Goal: Task Accomplishment & Management: Complete application form

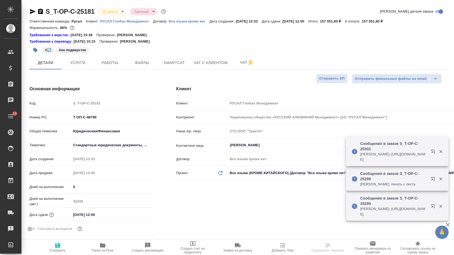
select select "RU"
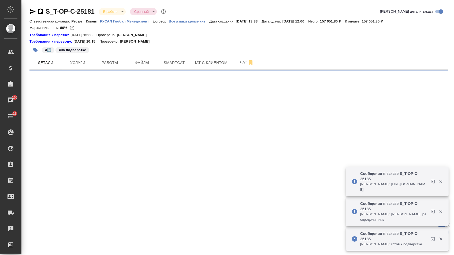
select select "RU"
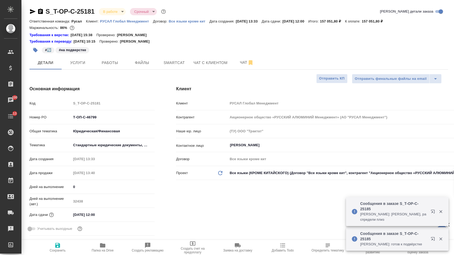
type textarea "x"
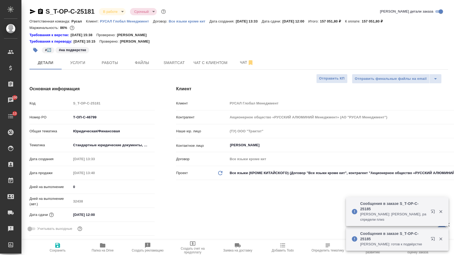
type textarea "x"
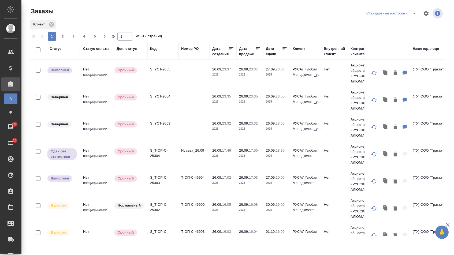
click at [188, 50] on div "Номер PO" at bounding box center [189, 48] width 17 height 5
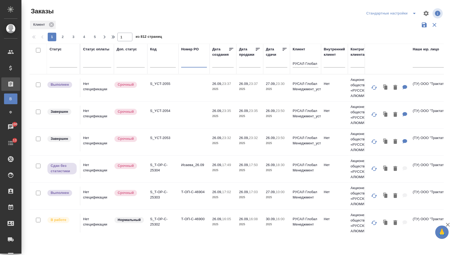
click at [191, 66] on input "text" at bounding box center [194, 64] width 26 height 7
paste input "Т-ОП-С-46889"
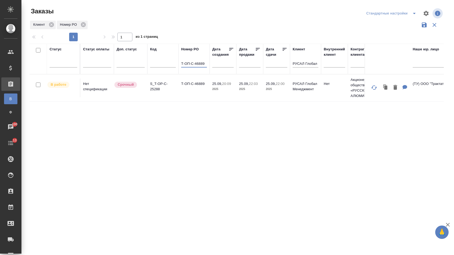
click at [187, 92] on td "Т-ОП-С-46889" at bounding box center [193, 87] width 31 height 19
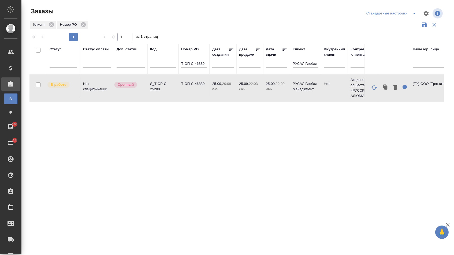
click at [187, 92] on td "Т-ОП-С-46889" at bounding box center [193, 87] width 31 height 19
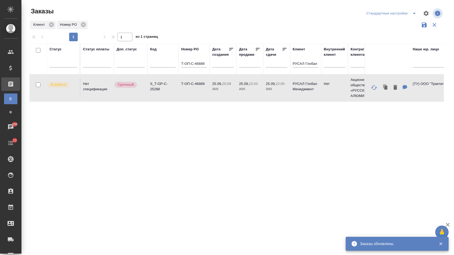
click at [206, 65] on input "Т-ОП-С-46889" at bounding box center [194, 64] width 26 height 7
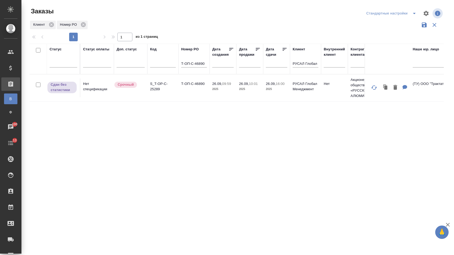
click at [184, 95] on td "Т-ОП-С-46890" at bounding box center [193, 87] width 31 height 19
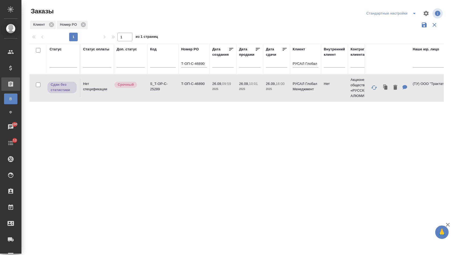
click at [204, 66] on input "Т-ОП-С-46890" at bounding box center [194, 64] width 26 height 7
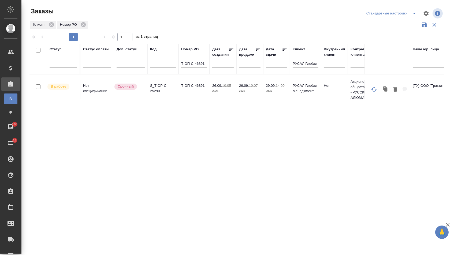
click at [198, 92] on td "Т-ОП-С-46891" at bounding box center [193, 89] width 31 height 19
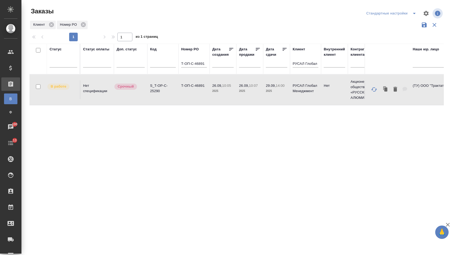
click at [198, 92] on td "Т-ОП-С-46891" at bounding box center [193, 89] width 31 height 19
click at [202, 66] on input "Т-ОП-С-46891" at bounding box center [194, 64] width 26 height 7
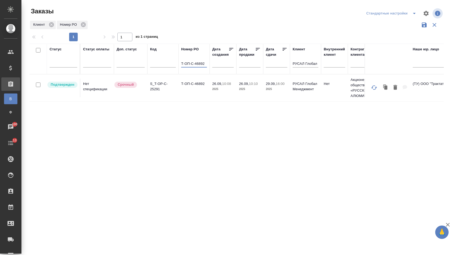
click at [190, 90] on td "Т-ОП-С-46892" at bounding box center [193, 87] width 31 height 19
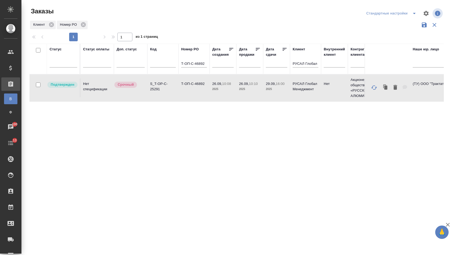
click at [190, 90] on td "Т-ОП-С-46892" at bounding box center [193, 87] width 31 height 19
click at [205, 67] on input "Т-ОП-С-46892" at bounding box center [194, 64] width 26 height 7
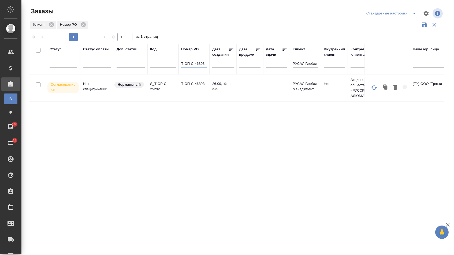
click at [192, 92] on td "Т-ОП-С-46893" at bounding box center [193, 87] width 31 height 19
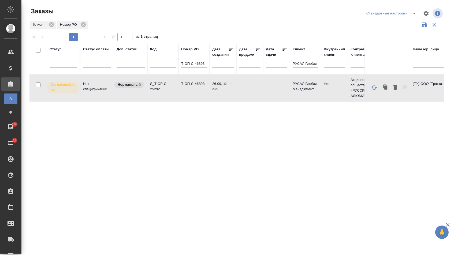
click at [192, 92] on td "Т-ОП-С-46893" at bounding box center [193, 87] width 31 height 19
click at [204, 67] on input "Т-ОП-С-46893" at bounding box center [194, 64] width 26 height 7
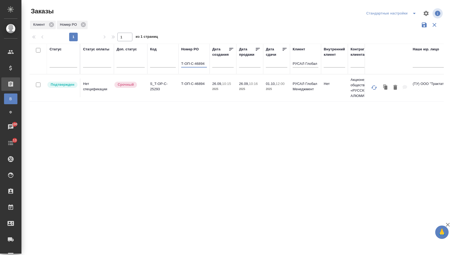
click at [202, 89] on td "Т-ОП-С-46894" at bounding box center [193, 87] width 31 height 19
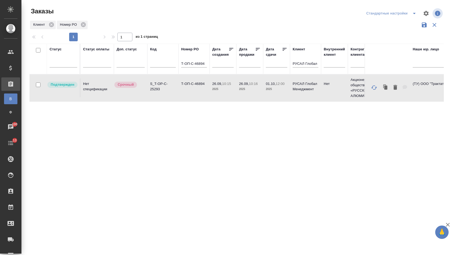
click at [202, 89] on td "Т-ОП-С-46894" at bounding box center [193, 87] width 31 height 19
click at [205, 65] on input "Т-ОП-С-46894" at bounding box center [194, 64] width 26 height 7
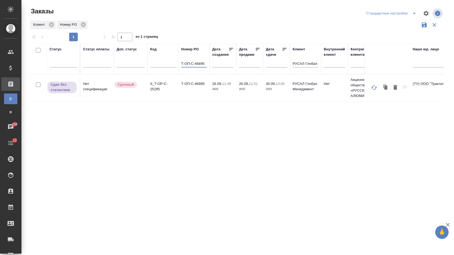
click at [199, 90] on td "Т-ОП-С-46895" at bounding box center [193, 87] width 31 height 19
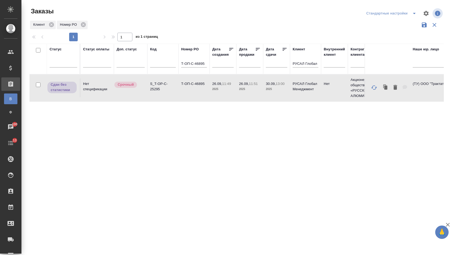
click at [199, 90] on td "Т-ОП-С-46895" at bounding box center [193, 87] width 31 height 19
drag, startPoint x: 203, startPoint y: 65, endPoint x: 206, endPoint y: 65, distance: 2.9
click at [204, 65] on input "Т-ОП-С-46895" at bounding box center [194, 64] width 26 height 7
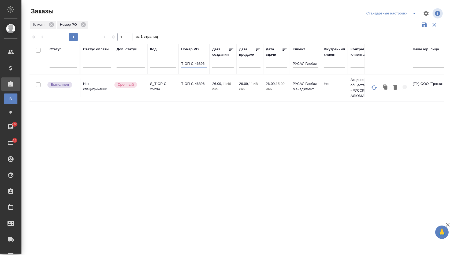
click at [190, 93] on td "Т-ОП-С-46896" at bounding box center [193, 87] width 31 height 19
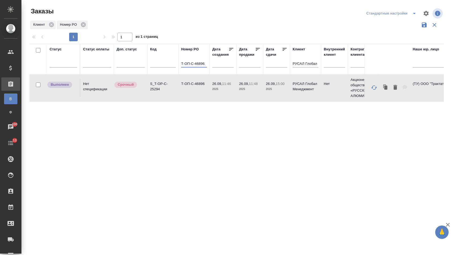
click at [205, 63] on input "Т-ОП-С-46896" at bounding box center [194, 64] width 26 height 7
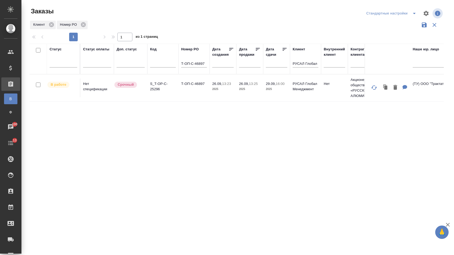
click at [188, 91] on td "Т-ОП-С-46897" at bounding box center [193, 87] width 31 height 19
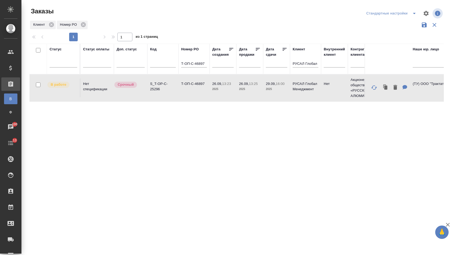
click at [188, 91] on td "Т-ОП-С-46897" at bounding box center [193, 87] width 31 height 19
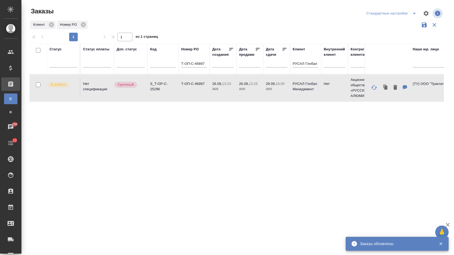
click at [204, 63] on input "Т-ОП-С-46897" at bounding box center [194, 64] width 26 height 7
click at [206, 65] on input "Т-ОП-С-46897" at bounding box center [194, 64] width 26 height 7
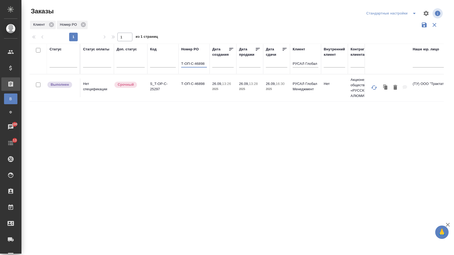
click at [198, 86] on td "Т-ОП-С-46898" at bounding box center [193, 87] width 31 height 19
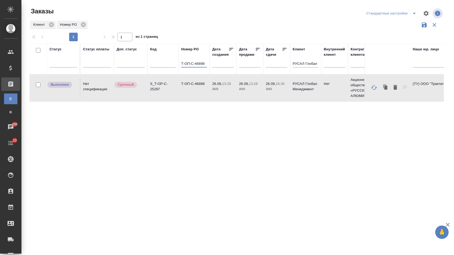
click at [206, 63] on input "Т-ОП-С-46898" at bounding box center [194, 64] width 26 height 7
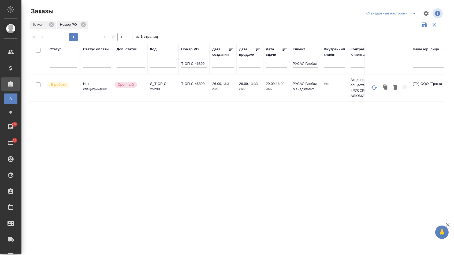
click at [200, 96] on td "Т-ОП-С-46899" at bounding box center [193, 87] width 31 height 19
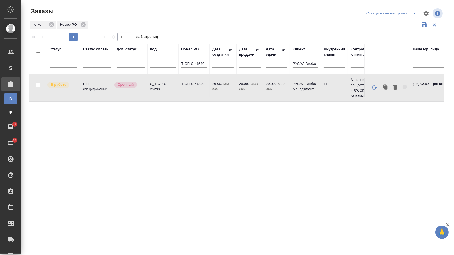
click at [200, 96] on td "Т-ОП-С-46899" at bounding box center [193, 87] width 31 height 19
click at [206, 65] on input "Т-ОП-С-46899" at bounding box center [194, 64] width 26 height 7
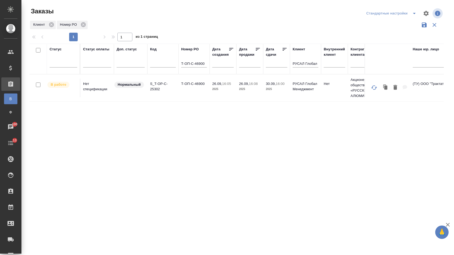
click at [190, 92] on td "Т-ОП-С-46900" at bounding box center [193, 87] width 31 height 19
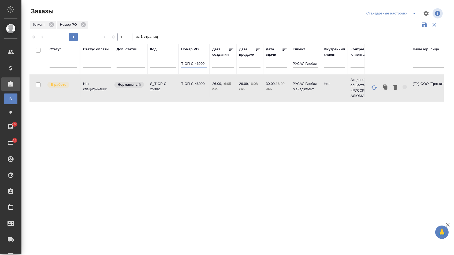
click at [205, 67] on input "Т-ОП-С-46900" at bounding box center [194, 64] width 26 height 7
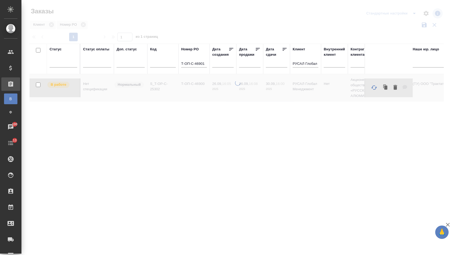
click at [208, 68] on th "Номер PO Т-ОП-С-46901" at bounding box center [193, 59] width 31 height 31
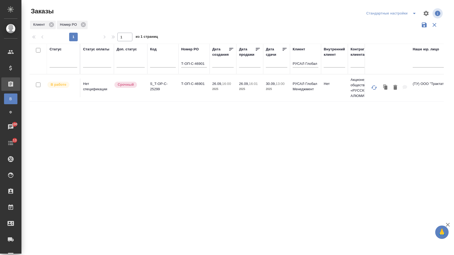
click at [223, 97] on td "26.09, 16:00 2025" at bounding box center [222, 87] width 27 height 19
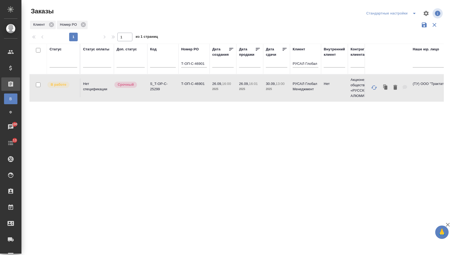
click at [223, 97] on td "26.09, 16:00 2025" at bounding box center [222, 87] width 27 height 19
click at [205, 66] on input "Т-ОП-С-46901" at bounding box center [194, 64] width 26 height 7
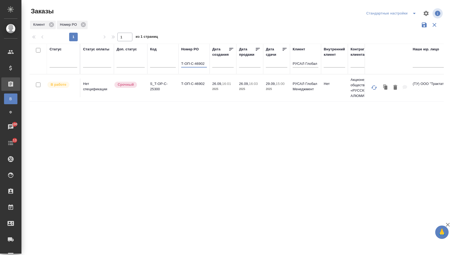
click at [187, 96] on td "Т-ОП-С-46902" at bounding box center [193, 87] width 31 height 19
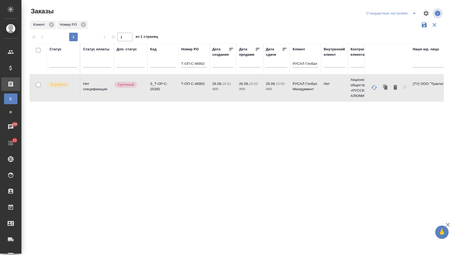
click at [187, 96] on td "Т-ОП-С-46902" at bounding box center [193, 87] width 31 height 19
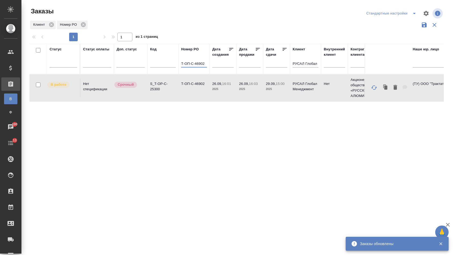
click at [204, 65] on input "Т-ОП-С-46902" at bounding box center [194, 64] width 26 height 7
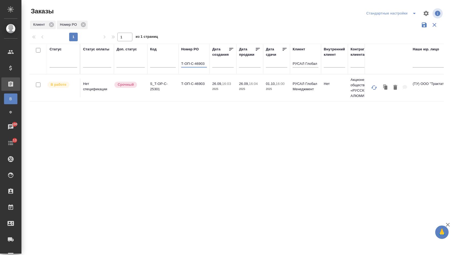
click at [207, 97] on td "Т-ОП-С-46903" at bounding box center [193, 87] width 31 height 19
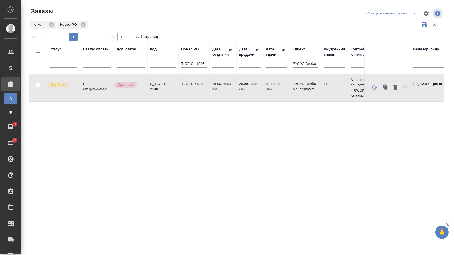
click at [207, 97] on td "Т-ОП-С-46903" at bounding box center [193, 87] width 31 height 19
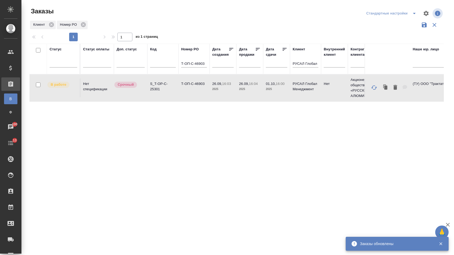
click at [207, 64] on th "Номер PO Т-ОП-С-46903" at bounding box center [193, 59] width 31 height 31
click at [205, 67] on input "Т-ОП-С-46903" at bounding box center [194, 64] width 26 height 7
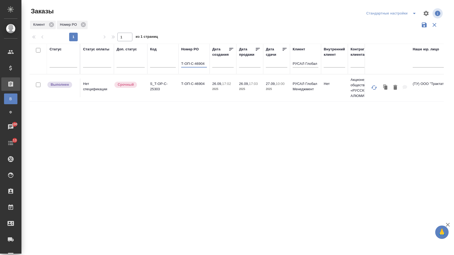
click at [194, 94] on td "Т-ОП-С-46904" at bounding box center [193, 87] width 31 height 19
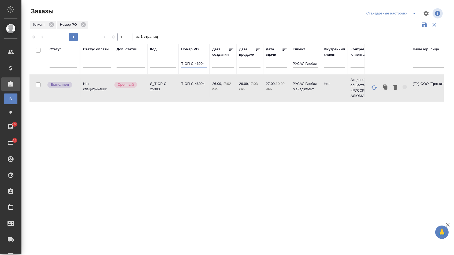
click at [206, 67] on input "Т-ОП-С-46904" at bounding box center [194, 64] width 26 height 7
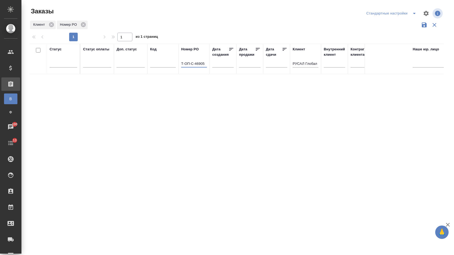
type input "Т-ОП-С-4690"
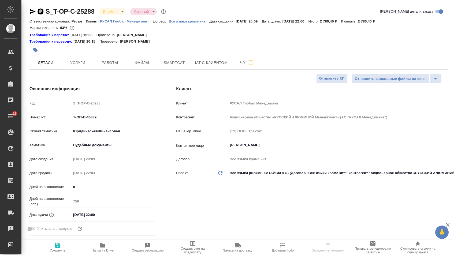
select select "RU"
click at [43, 10] on icon "button" at bounding box center [40, 11] width 5 height 5
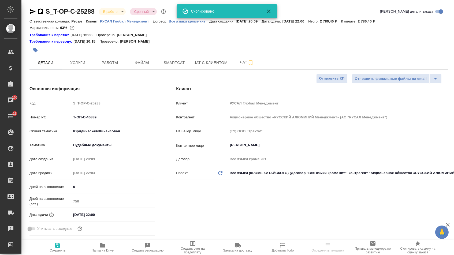
select select "RU"
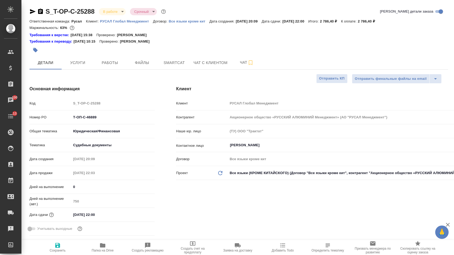
type textarea "x"
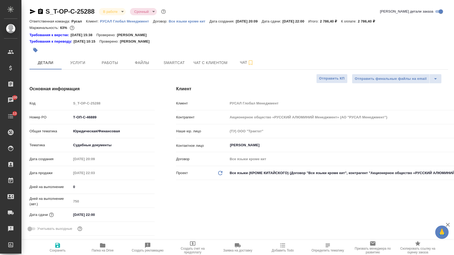
type textarea "x"
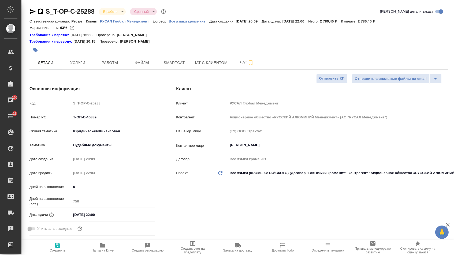
type textarea "x"
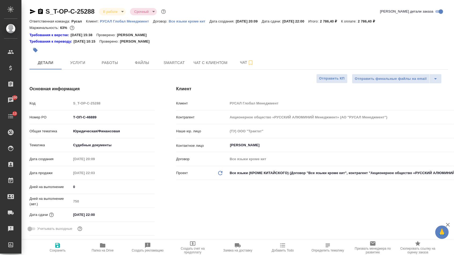
type textarea "x"
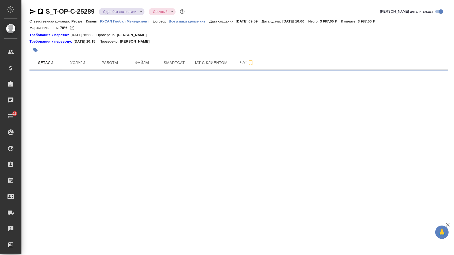
select select "RU"
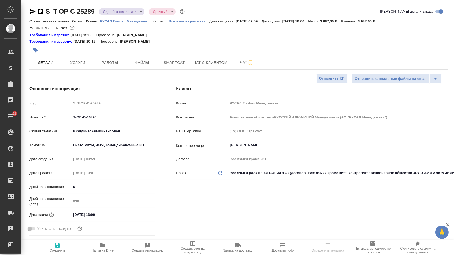
click at [43, 12] on icon "button" at bounding box center [40, 11] width 6 height 6
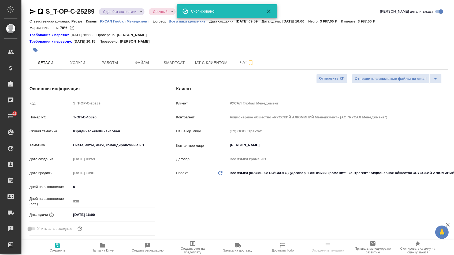
type textarea "x"
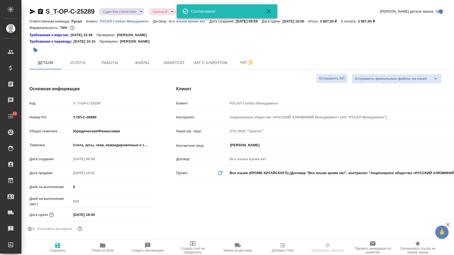
type textarea "x"
select select "RU"
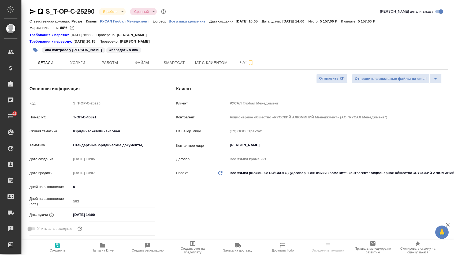
select select "RU"
click at [43, 13] on icon "button" at bounding box center [40, 11] width 5 height 5
type textarea "x"
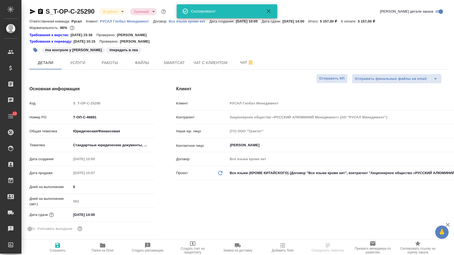
click at [43, 13] on icon "button" at bounding box center [40, 11] width 5 height 5
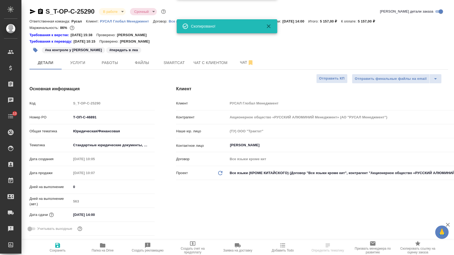
type textarea "x"
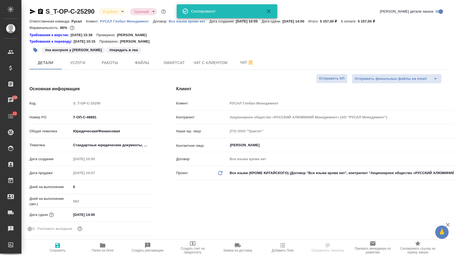
select select "RU"
type textarea "x"
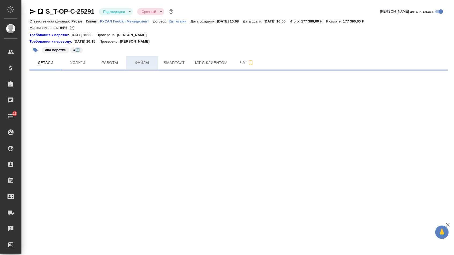
select select "RU"
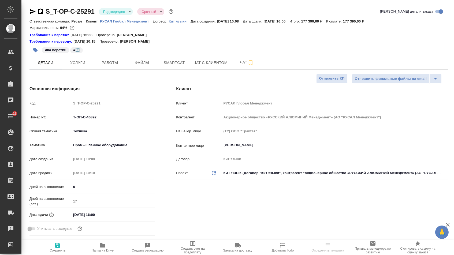
type textarea "x"
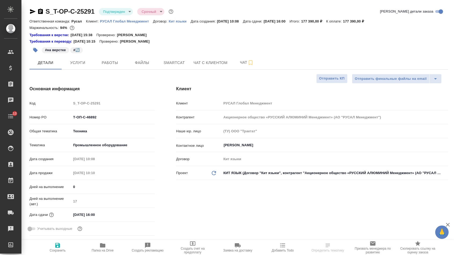
type textarea "x"
drag, startPoint x: 42, startPoint y: 11, endPoint x: 58, endPoint y: 10, distance: 15.6
click at [42, 11] on icon "button" at bounding box center [40, 11] width 5 height 5
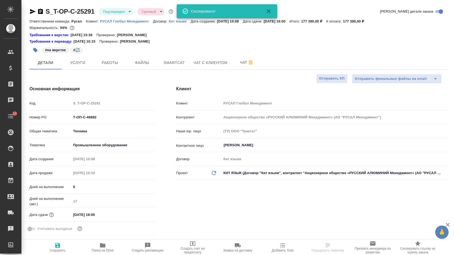
type textarea "x"
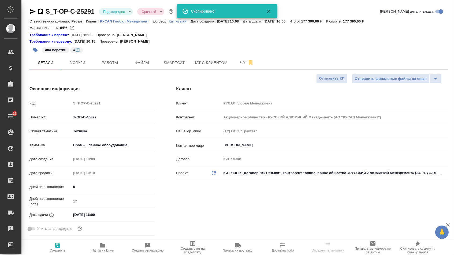
type textarea "x"
select select "RU"
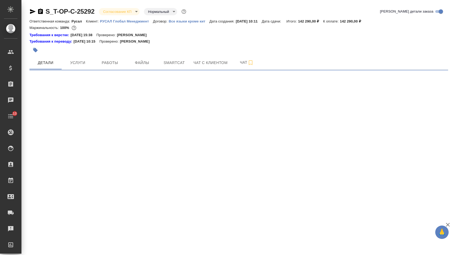
select select "RU"
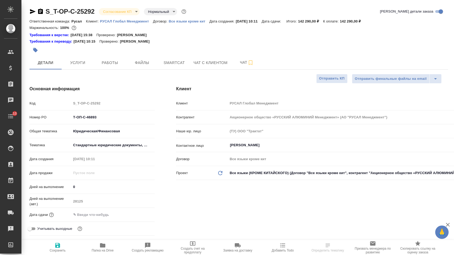
type textarea "x"
click at [42, 12] on icon "button" at bounding box center [40, 11] width 5 height 5
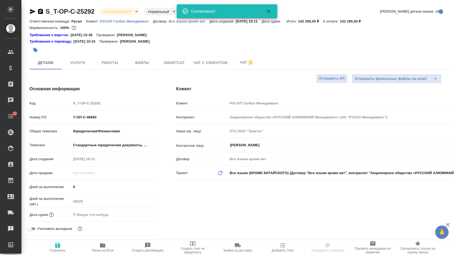
type textarea "x"
select select "RU"
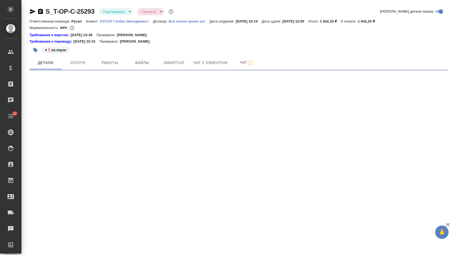
select select "RU"
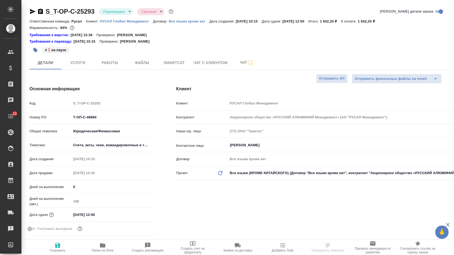
type textarea "x"
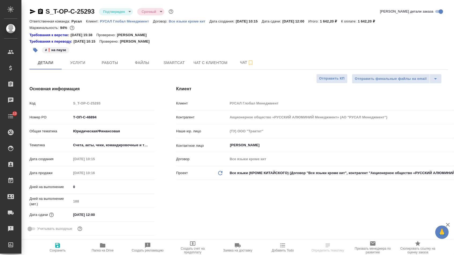
type textarea "x"
click at [42, 10] on icon "button" at bounding box center [40, 11] width 6 height 6
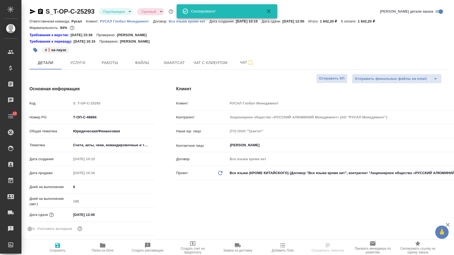
type textarea "x"
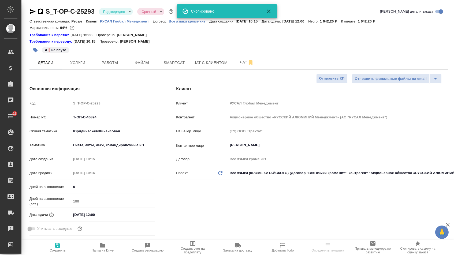
type textarea "x"
select select "RU"
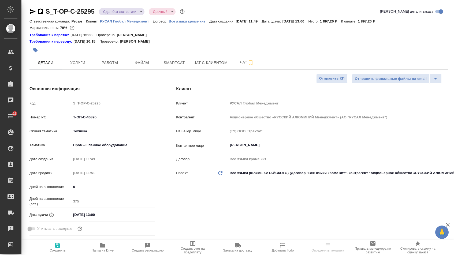
select select "RU"
drag, startPoint x: 0, startPoint y: 0, endPoint x: 43, endPoint y: 13, distance: 45.3
click at [43, 13] on icon "button" at bounding box center [40, 11] width 5 height 5
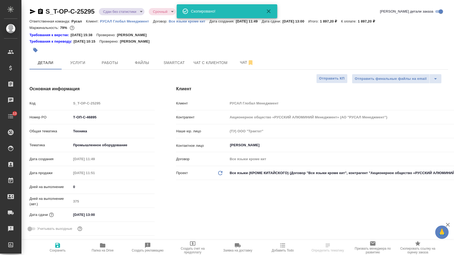
type textarea "x"
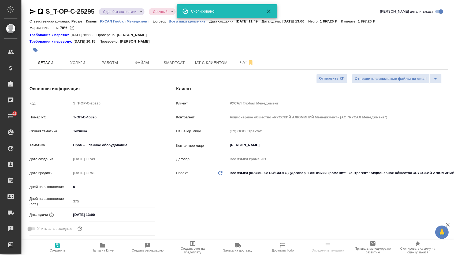
type textarea "x"
select select "RU"
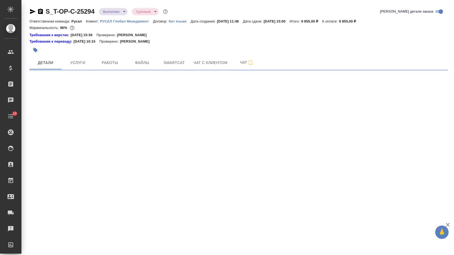
select select "RU"
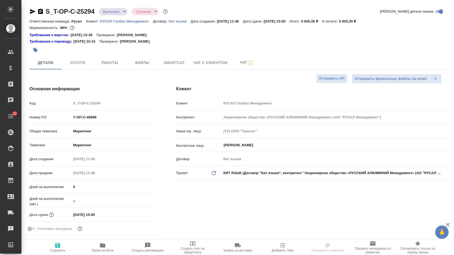
type textarea "x"
click at [43, 13] on icon "button" at bounding box center [40, 11] width 5 height 5
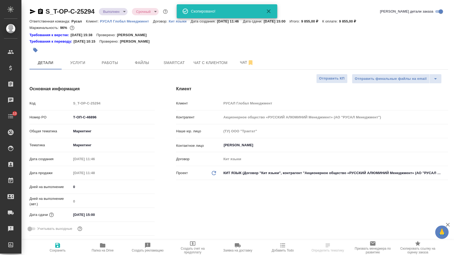
type textarea "x"
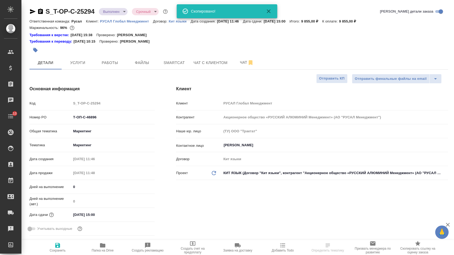
type textarea "x"
select select "RU"
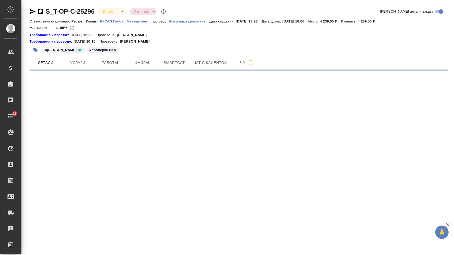
select select "RU"
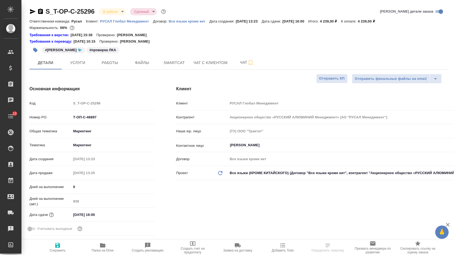
type textarea "x"
click at [42, 12] on icon "button" at bounding box center [40, 11] width 6 height 6
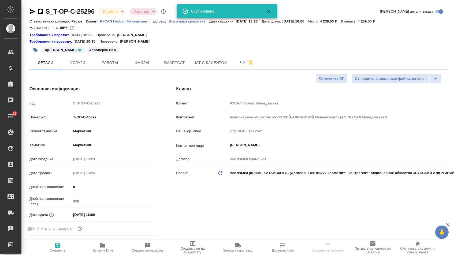
type textarea "x"
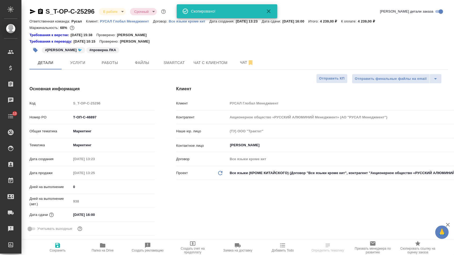
type textarea "x"
select select "RU"
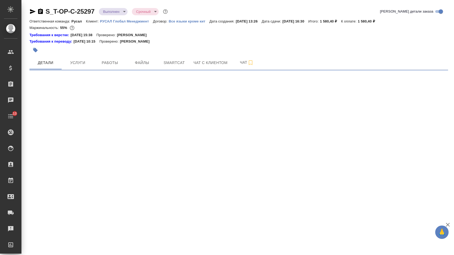
select select "RU"
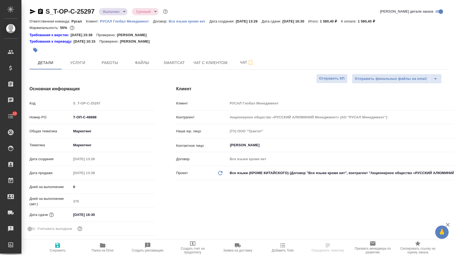
type textarea "x"
click at [43, 12] on icon "button" at bounding box center [40, 11] width 5 height 5
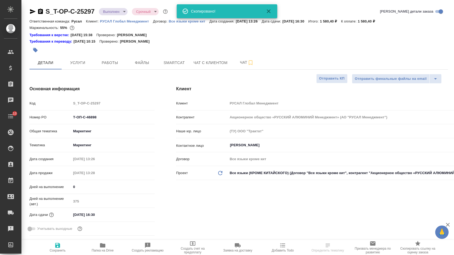
type textarea "x"
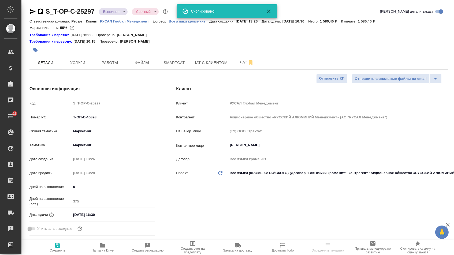
type textarea "x"
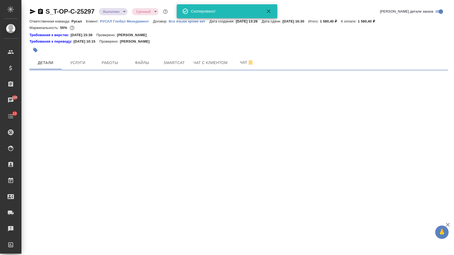
select select "RU"
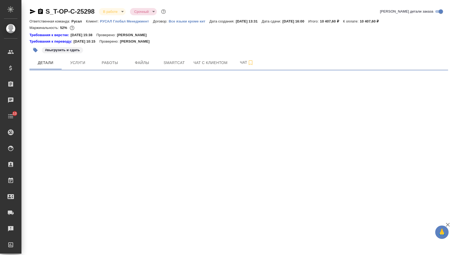
click at [42, 13] on icon "button" at bounding box center [40, 11] width 5 height 5
select select "RU"
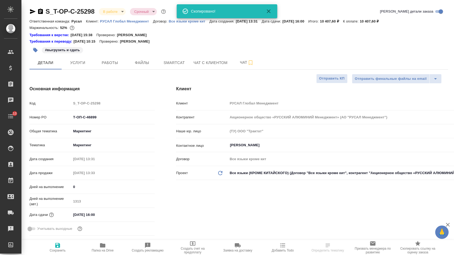
type textarea "x"
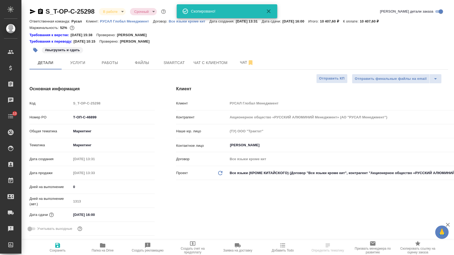
type textarea "x"
select select "RU"
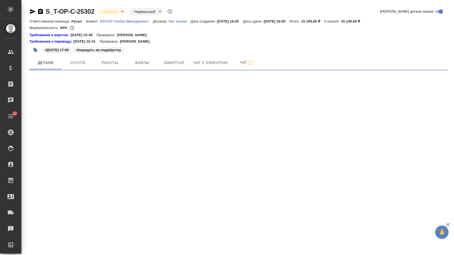
select select "RU"
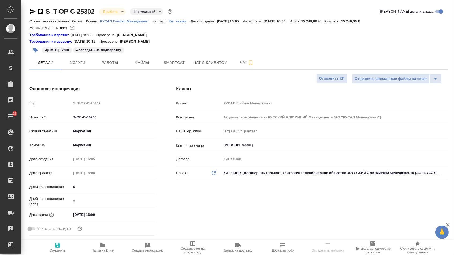
click at [40, 13] on icon "button" at bounding box center [40, 11] width 5 height 5
type textarea "x"
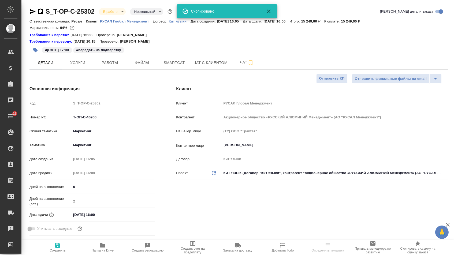
type textarea "x"
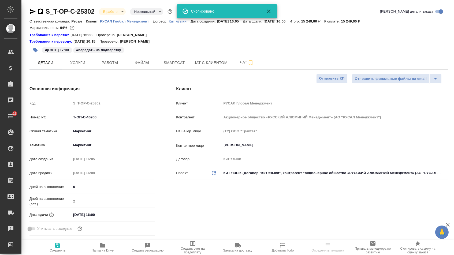
type textarea "x"
select select "RU"
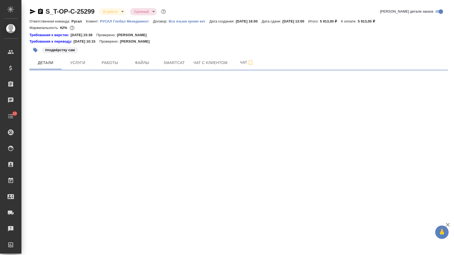
select select "RU"
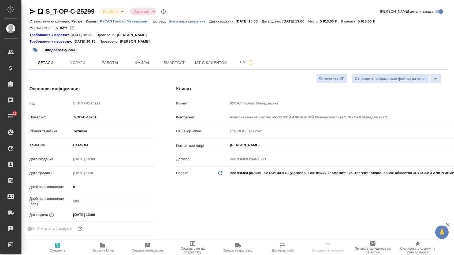
type textarea "x"
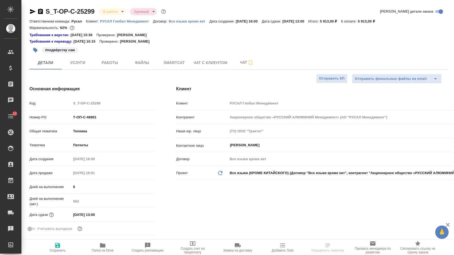
type textarea "x"
click at [41, 13] on icon "button" at bounding box center [40, 11] width 6 height 6
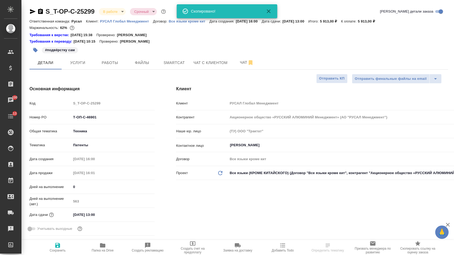
select select "RU"
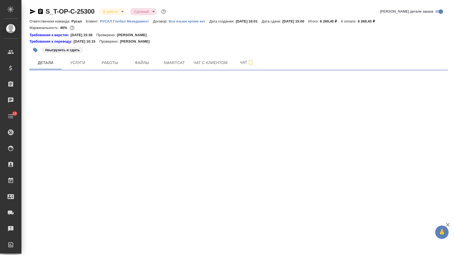
select select "RU"
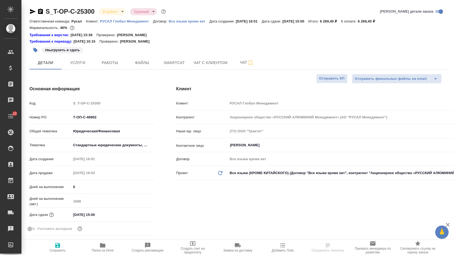
click at [42, 11] on icon "button" at bounding box center [40, 11] width 6 height 6
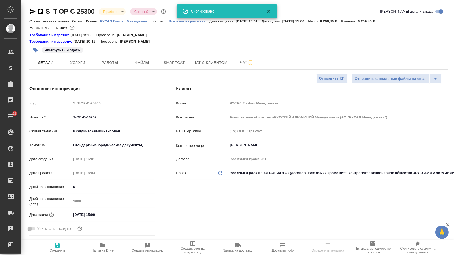
type textarea "x"
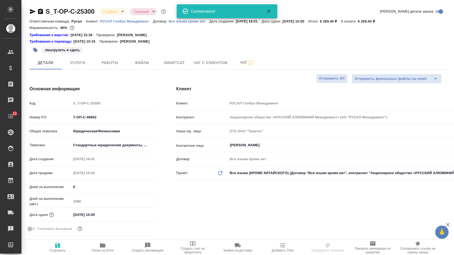
type textarea "x"
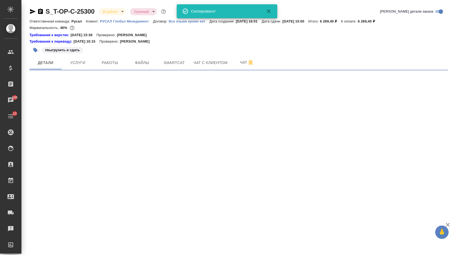
select select "RU"
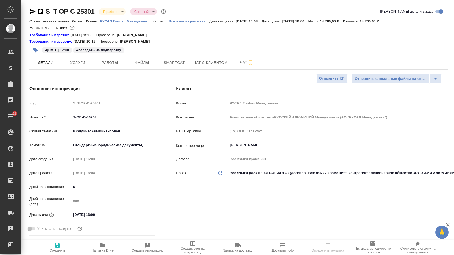
select select "RU"
click at [43, 12] on icon "button" at bounding box center [40, 11] width 5 height 5
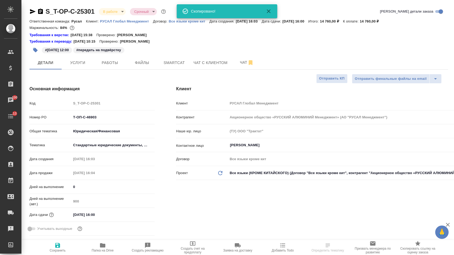
select select "RU"
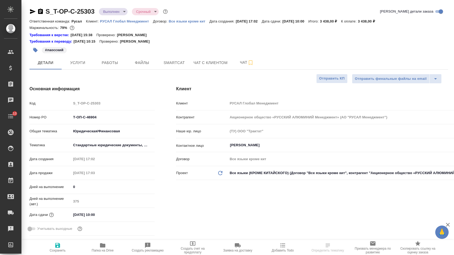
select select "RU"
type textarea "x"
click at [43, 13] on icon "button" at bounding box center [40, 11] width 5 height 5
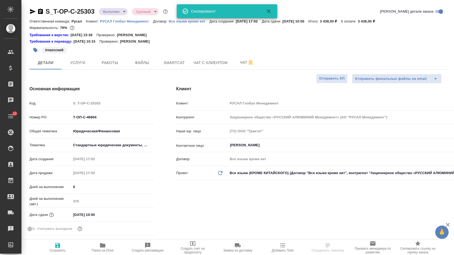
type textarea "x"
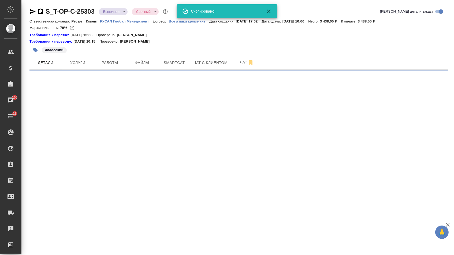
select select "RU"
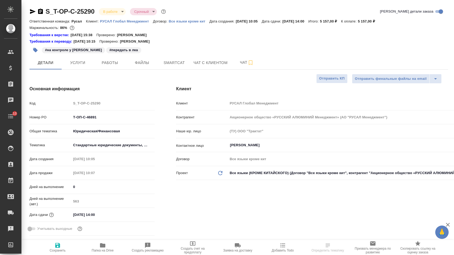
select select "RU"
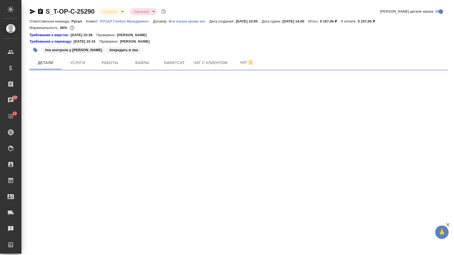
select select "RU"
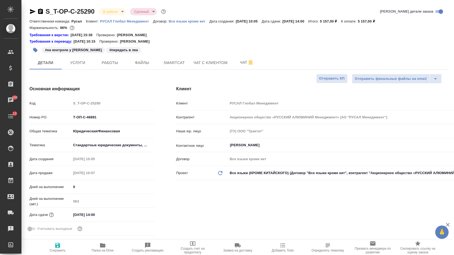
type textarea "x"
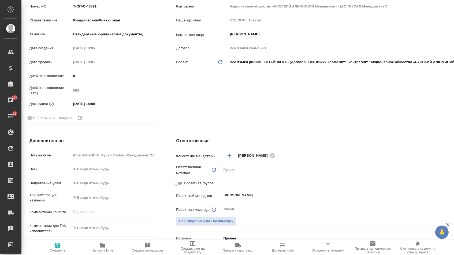
click at [95, 225] on div "x" at bounding box center [113, 229] width 84 height 12
type textarea "x"
paste textarea "Просьба выполнить в две колонки, где английская версия будет слева"
type textarea "x"
type textarea "Просьба выполнить в две колонки, где английская версия будет слева"
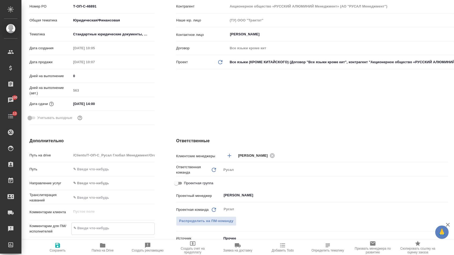
type textarea "x"
type textarea "Просьба выполнить в две колонки, где английская версия будет слева"
type textarea "x"
click at [63, 245] on span "Сохранить" at bounding box center [57, 247] width 39 height 10
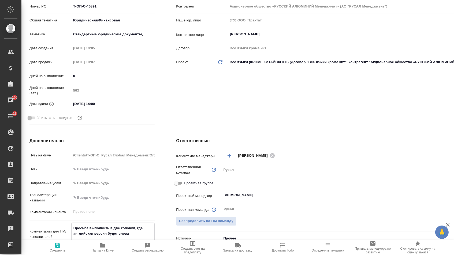
type textarea "x"
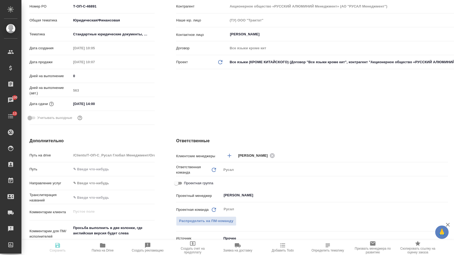
type textarea "x"
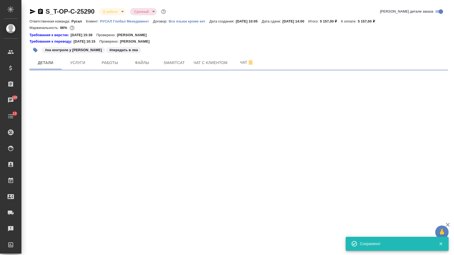
scroll to position [0, 0]
select select "RU"
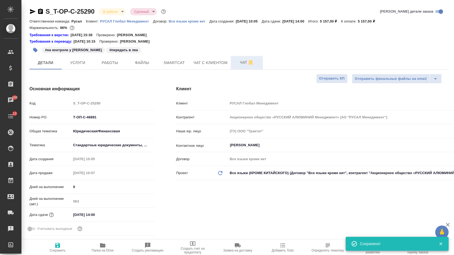
click at [235, 62] on span "Чат" at bounding box center [247, 62] width 26 height 7
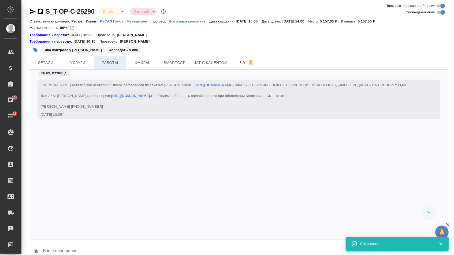
scroll to position [1167, 0]
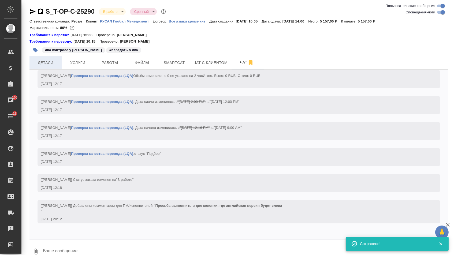
click at [44, 63] on span "Детали" at bounding box center [46, 62] width 26 height 7
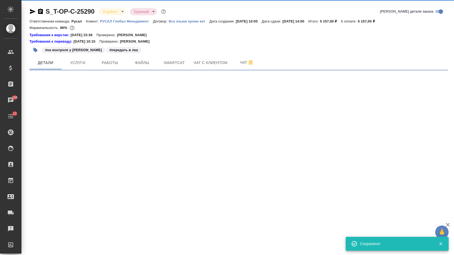
select select "RU"
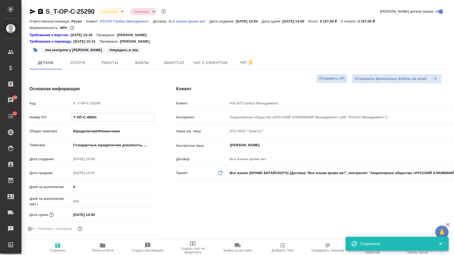
drag, startPoint x: 105, startPoint y: 118, endPoint x: 62, endPoint y: 118, distance: 43.4
click at [62, 118] on div "Номер PO Т-ОП-С-46891" at bounding box center [91, 116] width 125 height 9
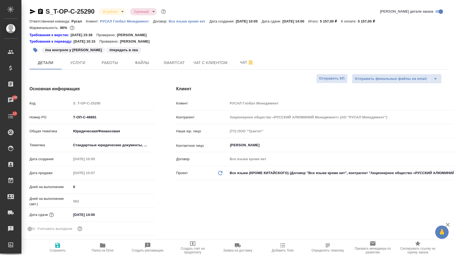
type textarea "x"
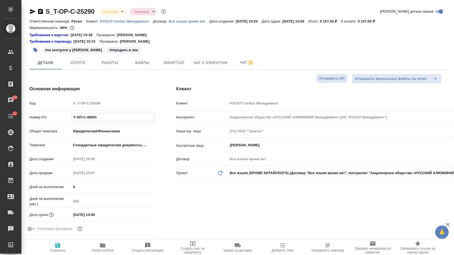
type textarea "x"
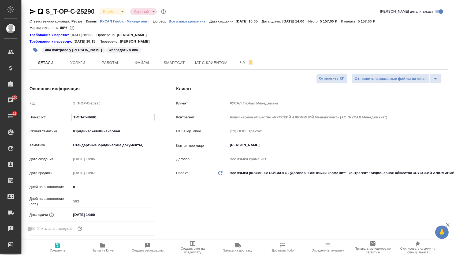
type textarea "x"
click at [82, 60] on button "Услуги" at bounding box center [78, 62] width 32 height 13
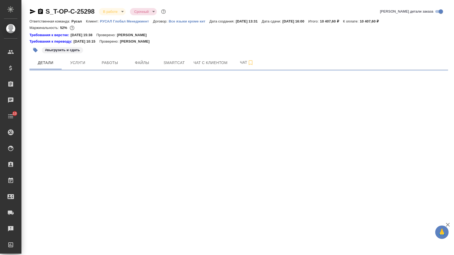
select select "RU"
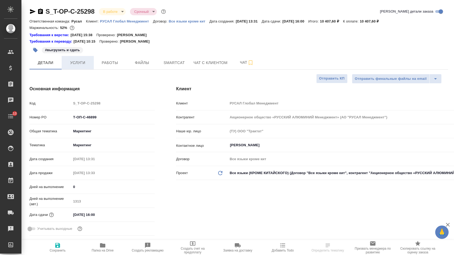
click at [73, 59] on button "Услуги" at bounding box center [78, 62] width 32 height 13
type textarea "x"
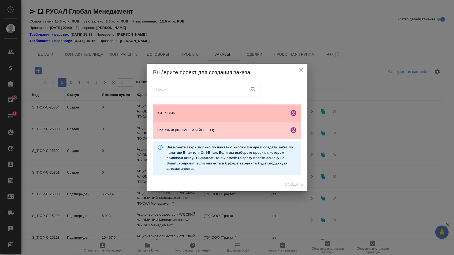
click at [207, 113] on span "КИТ ЯЗЫК" at bounding box center [222, 112] width 130 height 5
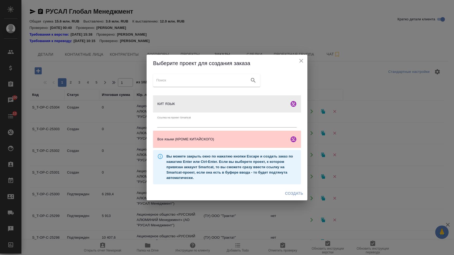
click at [296, 190] on div "Создать" at bounding box center [226, 193] width 161 height 14
click at [296, 193] on span "Создать" at bounding box center [294, 193] width 18 height 7
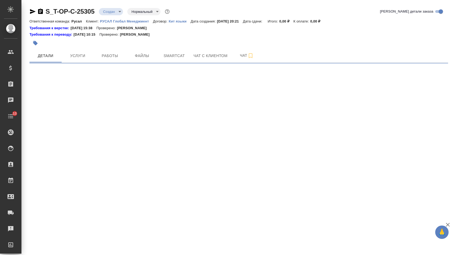
select select "RU"
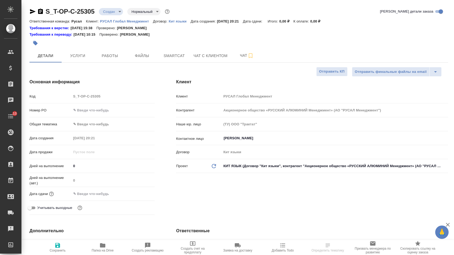
type textarea "x"
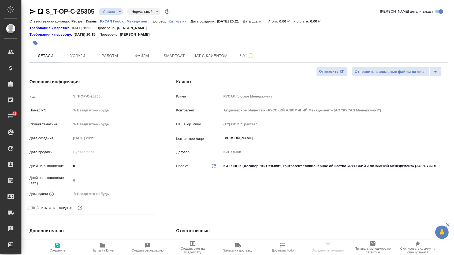
type textarea "x"
click at [96, 113] on input "text" at bounding box center [113, 110] width 83 height 8
paste input "Т-ОП-С-46905"
type input "Т-ОП-С-46905"
type textarea "x"
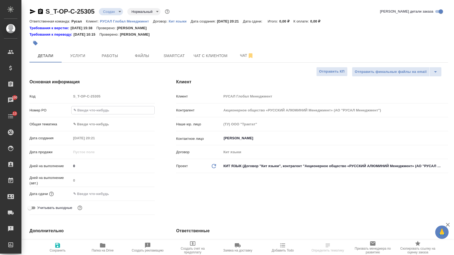
type textarea "x"
type input "Т-ОП-С-46905"
click at [99, 122] on body "🙏 .cls-1 fill:#fff; AWATERA [PERSON_NAME] Спецификации Заказы 100 Чаты 13 Todo …" at bounding box center [227, 127] width 454 height 255
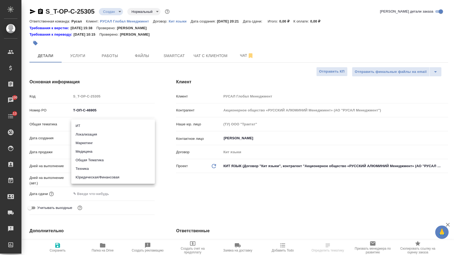
click at [98, 170] on li "Техника" at bounding box center [113, 168] width 84 height 9
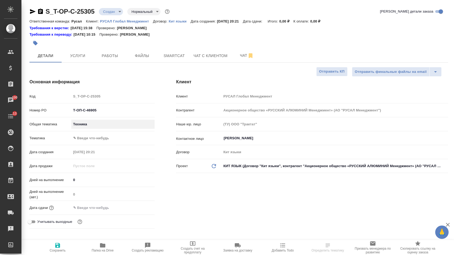
type input "tech"
type textarea "x"
click at [97, 139] on body "🙏 .cls-1 fill:#fff; AWATERA [PERSON_NAME] Спецификации Заказы 100 Чаты 13 Todo …" at bounding box center [227, 127] width 454 height 255
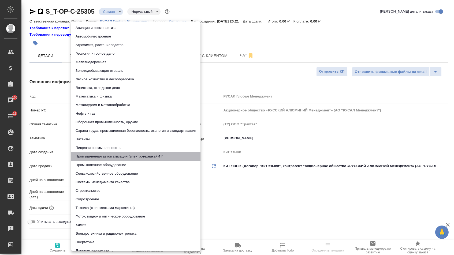
click at [93, 160] on li "Промышленная автоматизация (электротехника+ИТ)" at bounding box center [135, 156] width 129 height 9
type textarea "x"
type input "5f647205b73bc97568ca66bb"
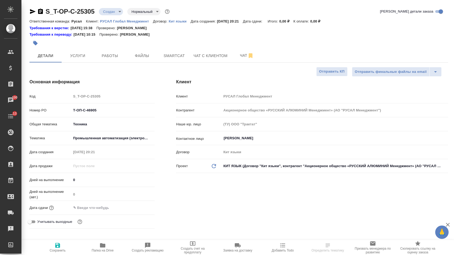
click at [93, 138] on body "🙏 .cls-1 fill:#fff; AWATERA [PERSON_NAME] Спецификации Заказы 100 Чаты 13 Todo …" at bounding box center [227, 127] width 454 height 255
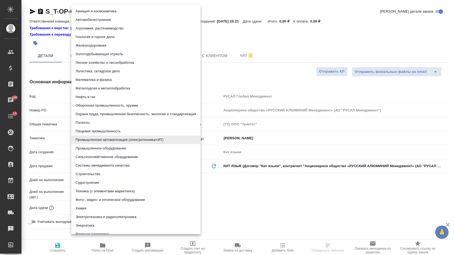
click at [94, 150] on li "Промышленное оборудование" at bounding box center [135, 148] width 129 height 9
type textarea "x"
type input "5f647205b73bc97568ca66bc"
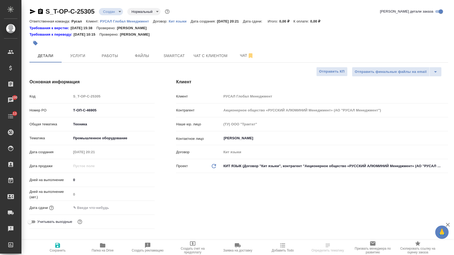
click at [94, 207] on input "text" at bounding box center [94, 208] width 47 height 8
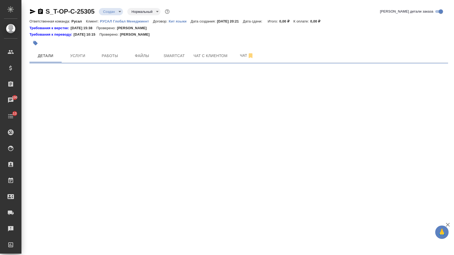
click at [137, 209] on div ".cls-1 fill:#fff; AWATERA [PERSON_NAME] Спецификации Заказы 100 Чаты 13 Todo Пр…" at bounding box center [227, 127] width 454 height 255
select select "RU"
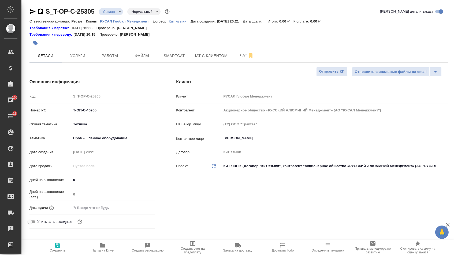
type textarea "x"
click at [128, 208] on div at bounding box center [113, 208] width 84 height 8
click at [118, 209] on input "text" at bounding box center [95, 208] width 47 height 8
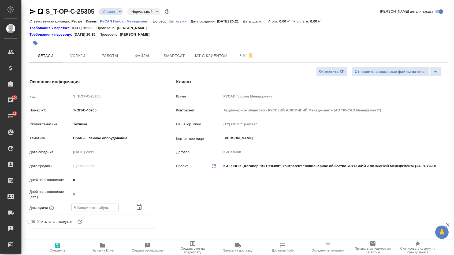
click at [142, 209] on icon "button" at bounding box center [139, 207] width 6 height 6
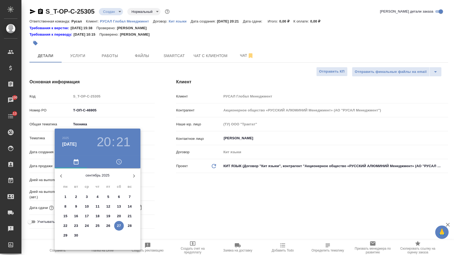
click at [66, 235] on p "29" at bounding box center [65, 235] width 4 height 5
type input "[DATE] 20:21"
type textarea "x"
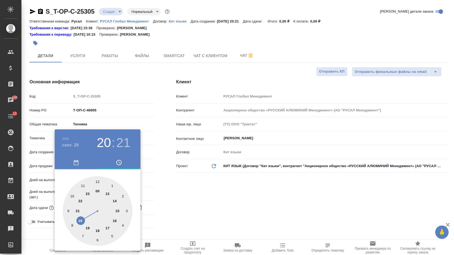
type textarea "x"
click at [118, 211] on div at bounding box center [98, 211] width 70 height 70
type input "[DATE] 15:21"
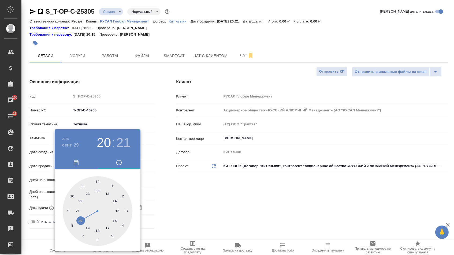
type textarea "x"
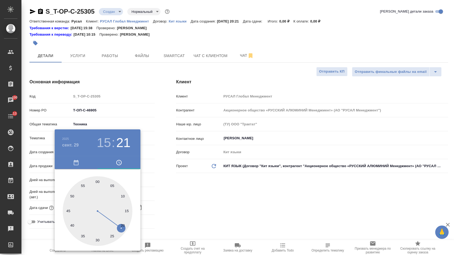
type textarea "x"
type input "[DATE] 15:00"
click at [98, 179] on div at bounding box center [98, 211] width 70 height 70
type textarea "x"
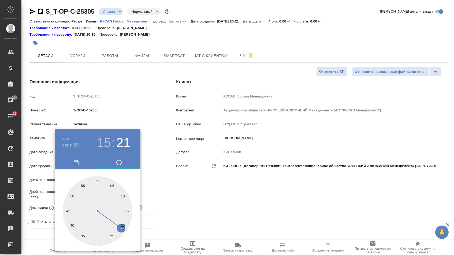
type textarea "x"
click at [152, 182] on div at bounding box center [227, 127] width 454 height 255
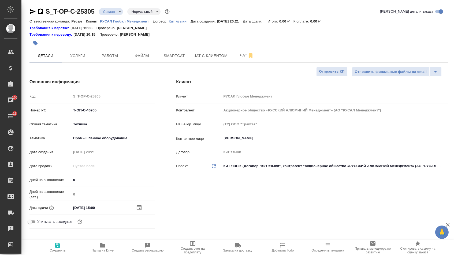
type textarea "x"
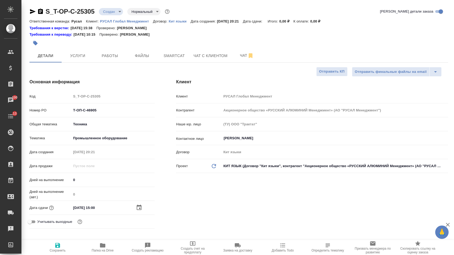
type textarea "x"
click at [67, 247] on span "Сохранить" at bounding box center [57, 247] width 39 height 10
type textarea "x"
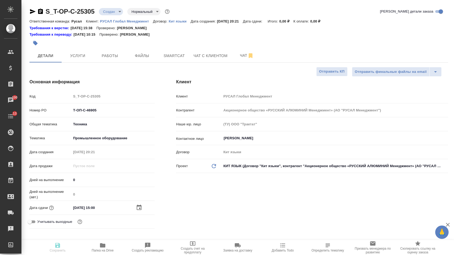
type textarea "x"
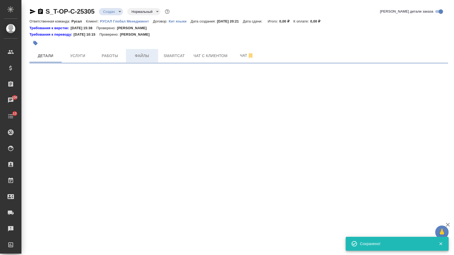
click at [142, 58] on span "Файлы" at bounding box center [142, 55] width 26 height 7
select select "RU"
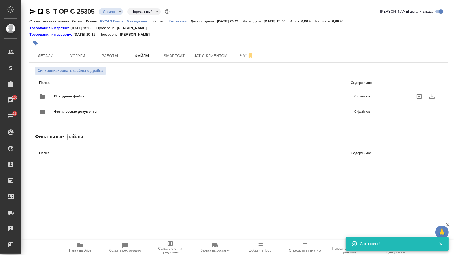
click at [77, 97] on span "Исходные файлы" at bounding box center [137, 96] width 166 height 5
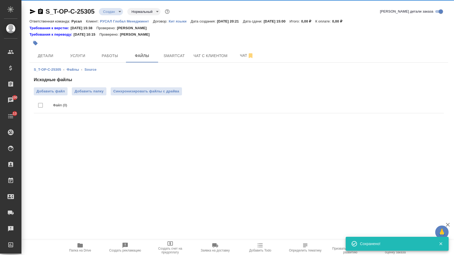
click at [56, 97] on ul "Файл (0)" at bounding box center [239, 105] width 410 height 20
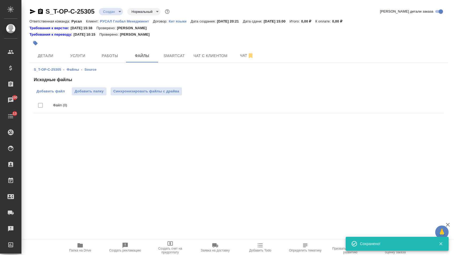
click at [56, 95] on label "Добавить файл" at bounding box center [51, 91] width 34 height 8
click at [0, 0] on input "Добавить файл" at bounding box center [0, 0] width 0 height 0
click at [69, 49] on div at bounding box center [168, 43] width 279 height 12
click at [57, 50] on button "Детали" at bounding box center [45, 55] width 32 height 13
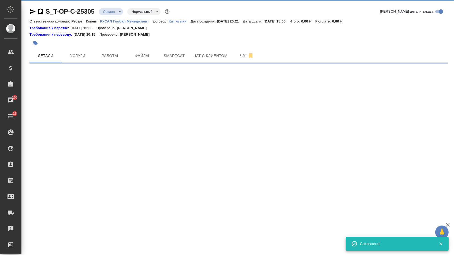
select select "RU"
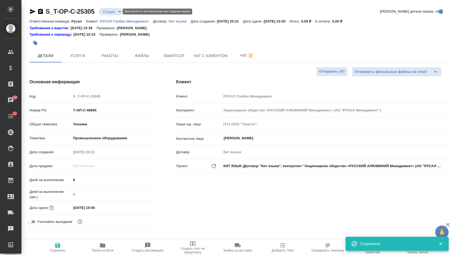
type textarea "x"
click at [113, 11] on body "🙏 .cls-1 fill:#fff; AWATERA [PERSON_NAME] Спецификации Заказы 100 Чаты 13 Todo …" at bounding box center [227, 127] width 454 height 255
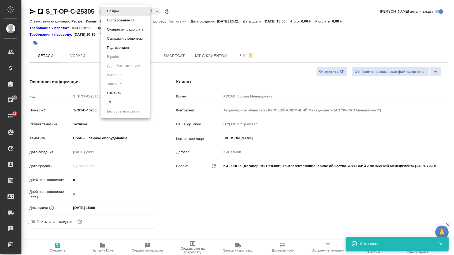
click at [86, 61] on div at bounding box center [227, 127] width 454 height 255
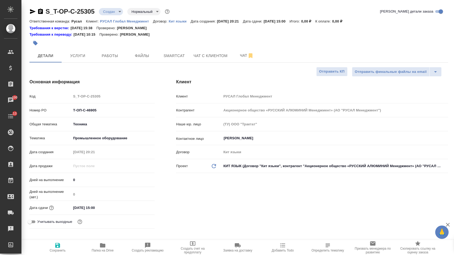
click at [81, 59] on div "Создан Согласование КП Ожидание предоплаты Связаться с клиентом Подтвержден В р…" at bounding box center [227, 127] width 454 height 255
click at [62, 61] on button "Услуги" at bounding box center [78, 55] width 32 height 13
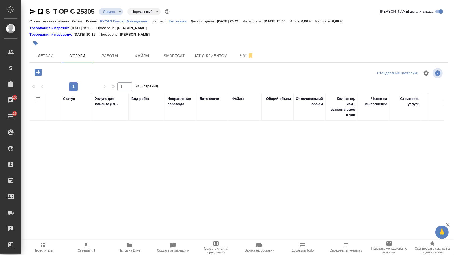
click at [35, 90] on div "1 1 из 0 страниц" at bounding box center [238, 86] width 418 height 9
click at [38, 78] on button "button" at bounding box center [38, 72] width 15 height 11
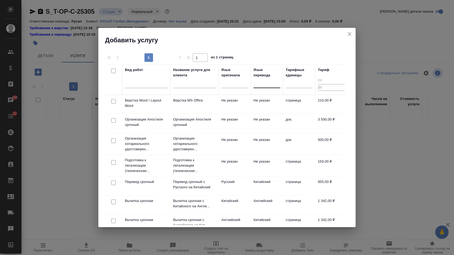
click at [270, 81] on div at bounding box center [266, 83] width 27 height 8
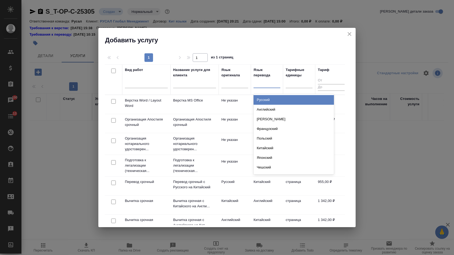
click at [268, 93] on th "Язык перевода option Русский focused, 1 of 135. 135 results available. Use Up a…" at bounding box center [267, 79] width 32 height 31
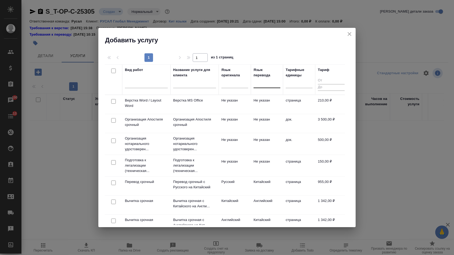
click at [273, 85] on div at bounding box center [266, 83] width 27 height 8
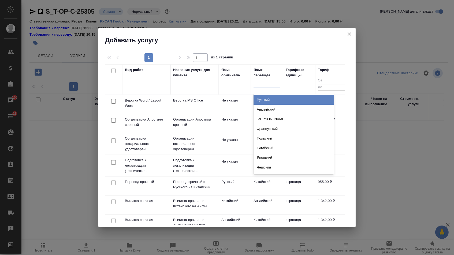
click at [269, 97] on div "Русский" at bounding box center [293, 100] width 80 height 10
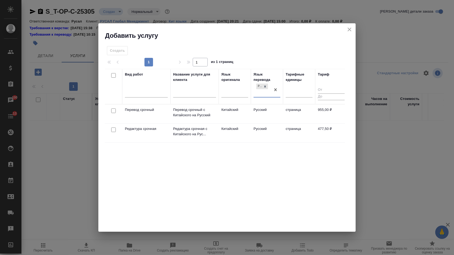
click at [113, 112] on input "checkbox" at bounding box center [113, 110] width 5 height 5
checkbox input "true"
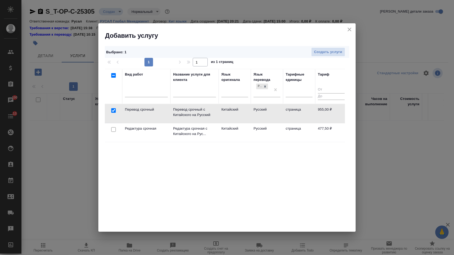
click at [113, 129] on input "checkbox" at bounding box center [113, 129] width 5 height 5
checkbox input "true"
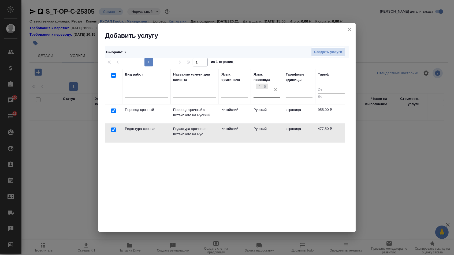
checkbox input "false"
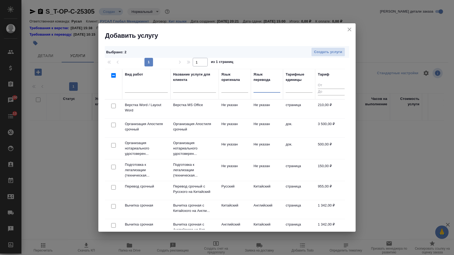
click at [111, 105] on input "checkbox" at bounding box center [113, 106] width 5 height 5
checkbox input "true"
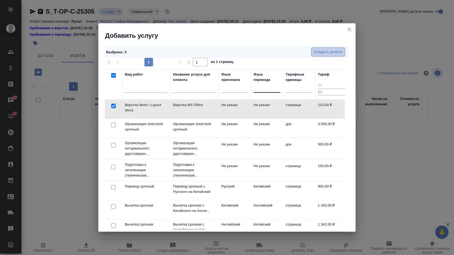
click at [329, 51] on span "Создать услуги" at bounding box center [328, 52] width 28 height 6
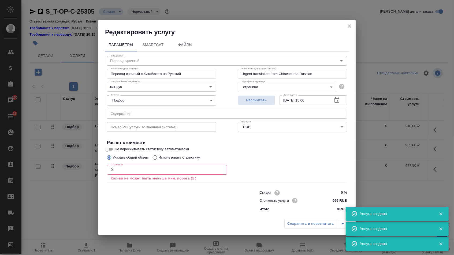
click at [135, 113] on input "text" at bounding box center [227, 114] width 240 height 10
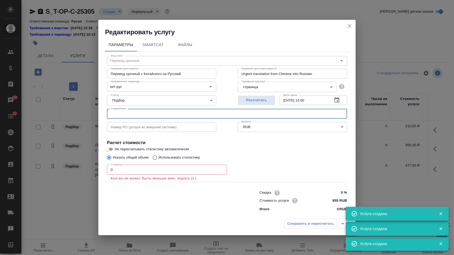
paste input "2024年赤泥综合利用发展情况"
type input "2024年赤泥综合利用发展情况"
click at [124, 170] on input "0" at bounding box center [167, 170] width 120 height 10
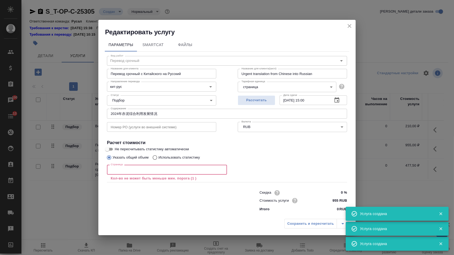
type input "3"
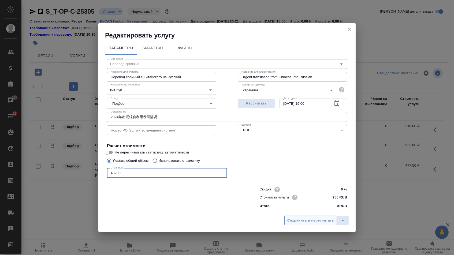
type input "43200"
click at [290, 222] on span "Сохранить и пересчитать" at bounding box center [310, 220] width 47 height 6
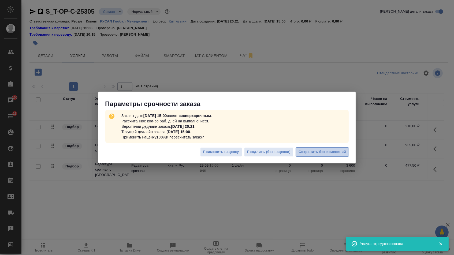
click at [330, 156] on button "Сохранить без изменений" at bounding box center [321, 151] width 53 height 9
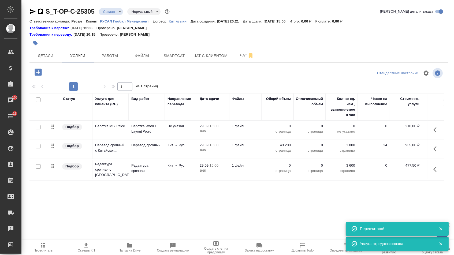
type input "urgent"
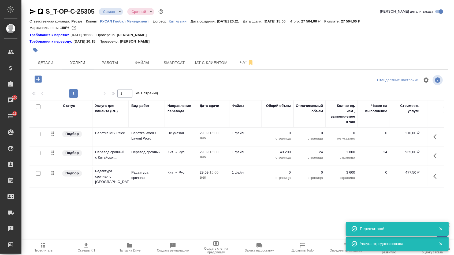
click at [281, 136] on p "0" at bounding box center [277, 132] width 27 height 5
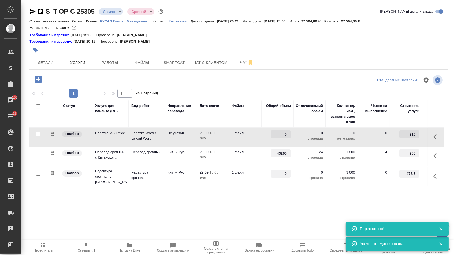
click at [281, 138] on input "0" at bounding box center [280, 134] width 20 height 8
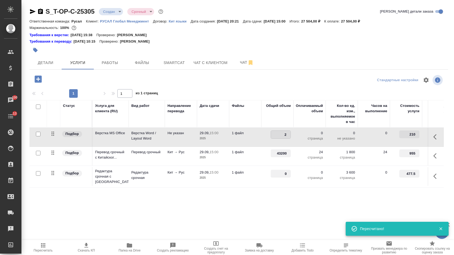
type input "26"
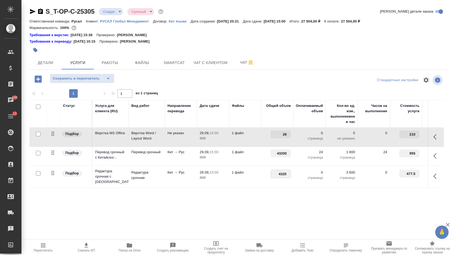
type input "43200"
click at [247, 198] on div "Статус Услуга для клиента (RU) Вид работ Направление перевода Дата сдачи Файлы …" at bounding box center [236, 157] width 414 height 115
click at [90, 82] on span "Сохранить и пересчитать" at bounding box center [76, 79] width 47 height 6
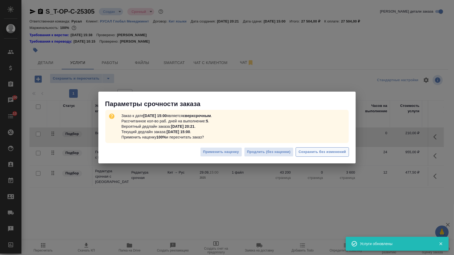
click at [320, 156] on button "Сохранить без изменений" at bounding box center [321, 151] width 53 height 9
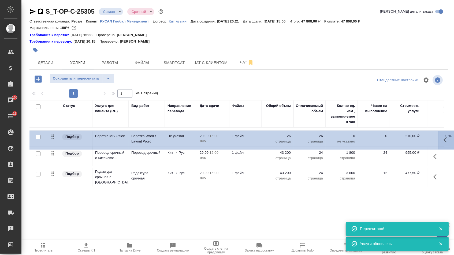
drag, startPoint x: 53, startPoint y: 135, endPoint x: 53, endPoint y: 205, distance: 70.2
click at [53, 205] on div "Статус Услуга для клиента (RU) Вид работ Направление перевода Дата сдачи Файлы …" at bounding box center [236, 157] width 414 height 115
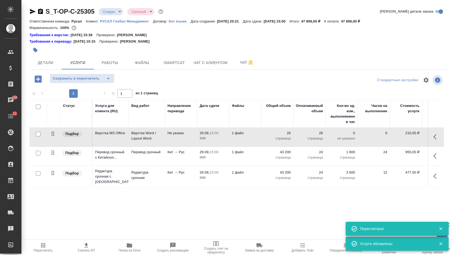
drag, startPoint x: 51, startPoint y: 140, endPoint x: 51, endPoint y: 180, distance: 39.9
click at [51, 180] on table "Статус Услуга для клиента (RU) Вид работ Направление перевода Дата сдачи Файлы …" at bounding box center [281, 143] width 505 height 87
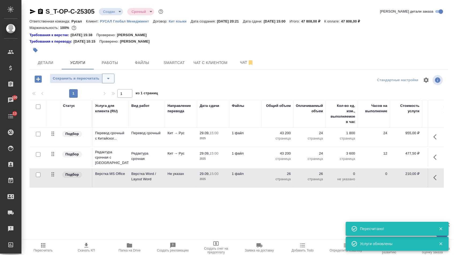
click at [111, 82] on icon "split button" at bounding box center [108, 78] width 6 height 6
click at [111, 95] on li "Сохранить" at bounding box center [84, 92] width 66 height 9
click at [51, 65] on span "Детали" at bounding box center [46, 62] width 26 height 7
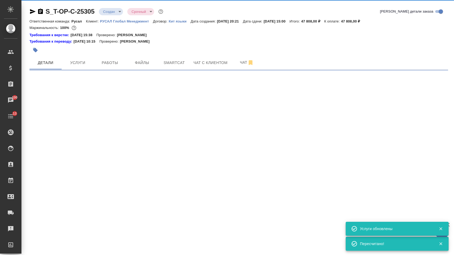
select select "RU"
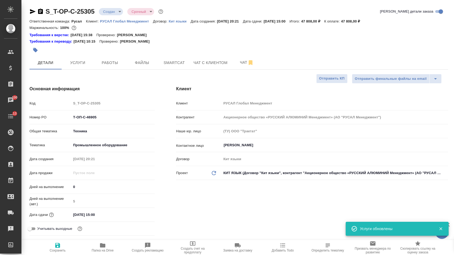
click at [115, 12] on body "🙏 .cls-1 fill:#fff; AWATERA [PERSON_NAME] Спецификации Заказы 100 Чаты 13 Todo …" at bounding box center [227, 127] width 454 height 255
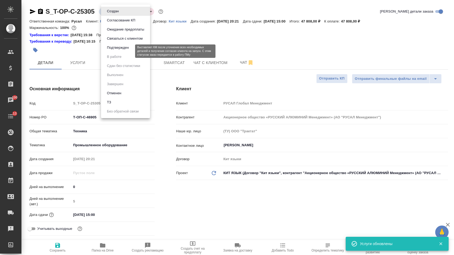
click at [115, 51] on button "Подтвержден" at bounding box center [117, 48] width 25 height 6
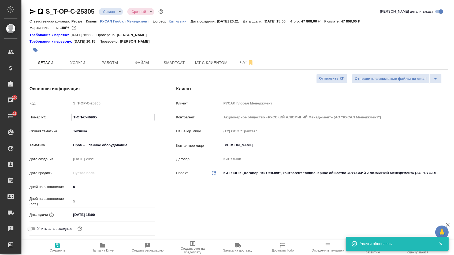
drag, startPoint x: 104, startPoint y: 119, endPoint x: 49, endPoint y: 116, distance: 55.2
click at [49, 116] on div "Номер PO Т-ОП-С-46905" at bounding box center [91, 116] width 125 height 9
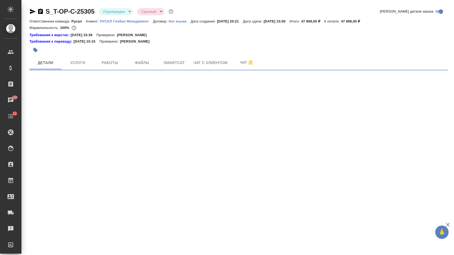
select select "RU"
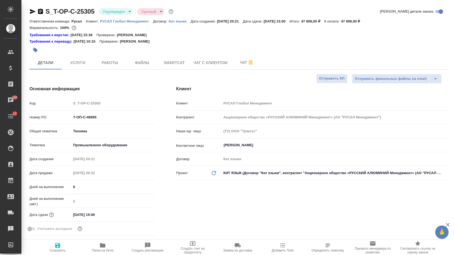
type textarea "x"
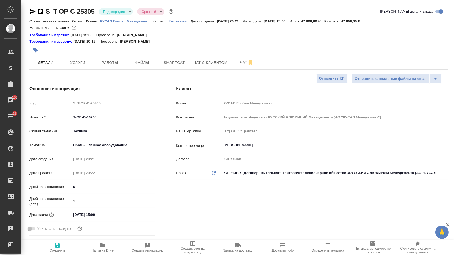
type textarea "x"
click at [35, 10] on icon "button" at bounding box center [32, 11] width 6 height 6
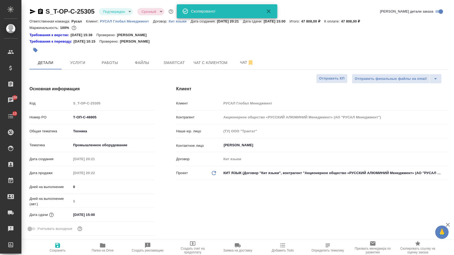
type textarea "x"
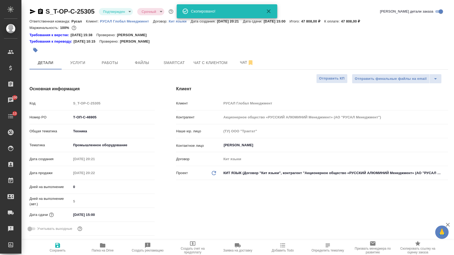
type textarea "x"
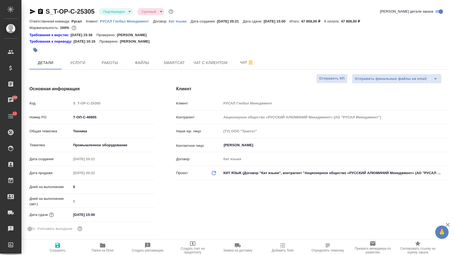
click at [43, 12] on icon "button" at bounding box center [40, 11] width 5 height 5
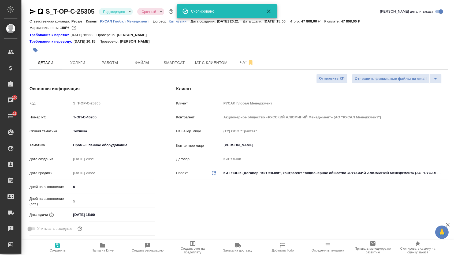
type textarea "x"
